Goal: Information Seeking & Learning: Compare options

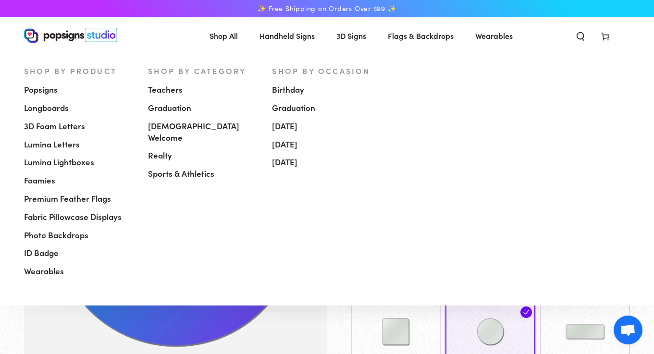
click at [55, 126] on span "3D Foam Letters" at bounding box center [54, 127] width 61 height 12
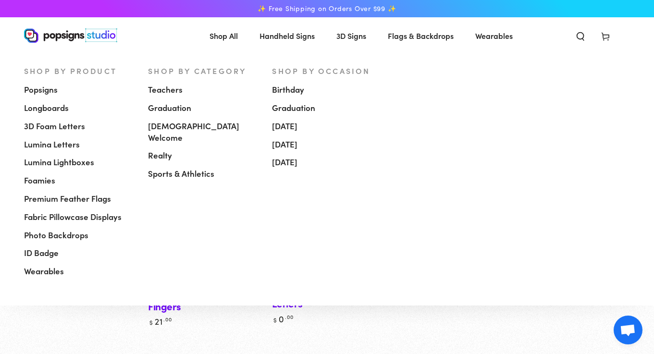
click at [54, 148] on span "Lumina Letters" at bounding box center [52, 145] width 56 height 12
click at [44, 89] on span "Popsigns" at bounding box center [41, 90] width 34 height 12
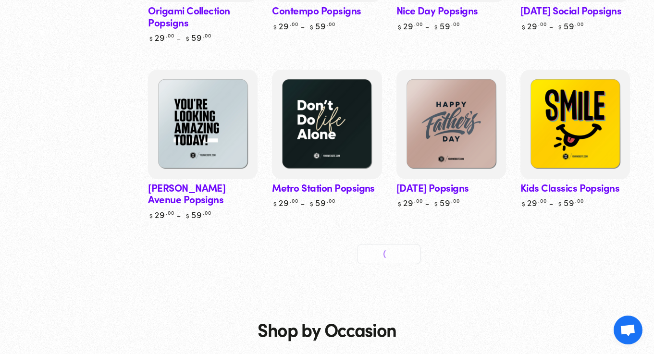
scroll to position [451, 0]
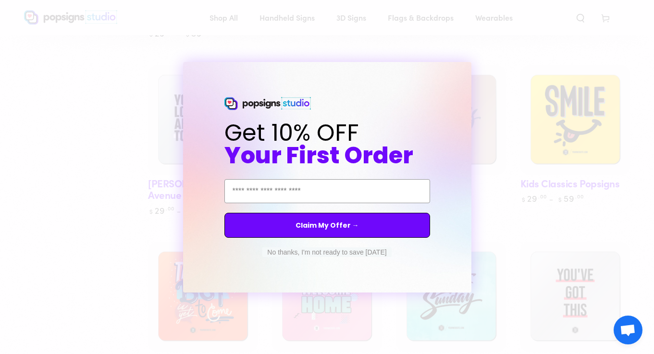
click at [521, 82] on div "Close dialog Get 10% OFF Your First Order Email Address Claim My Offer → No tha…" at bounding box center [327, 177] width 654 height 354
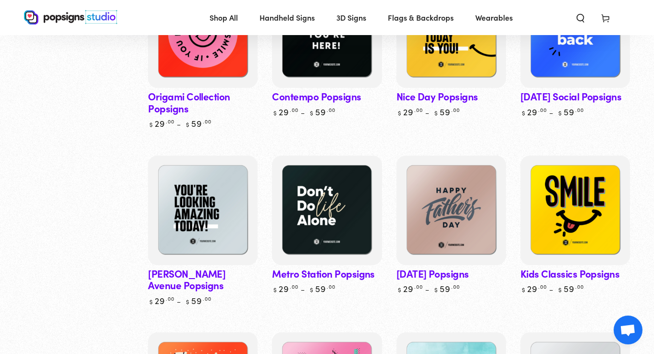
scroll to position [0, 0]
